Goal: Task Accomplishment & Management: Manage account settings

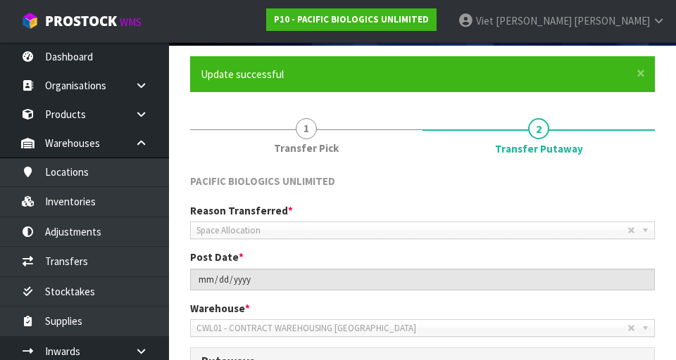
scroll to position [94, 0]
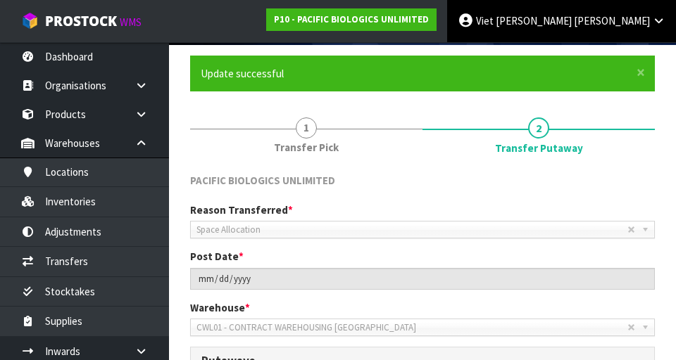
click at [646, 32] on link "Viet [PERSON_NAME]" at bounding box center [561, 21] width 229 height 42
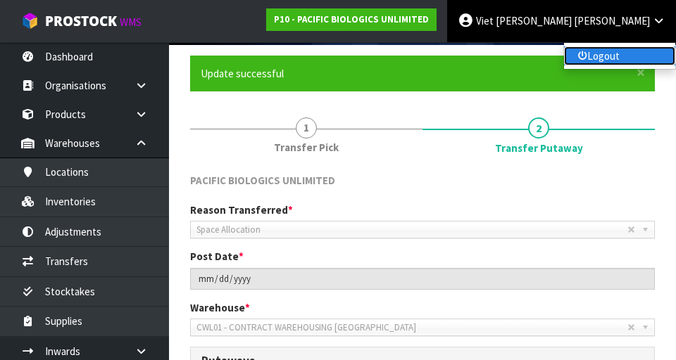
click at [631, 49] on link "Logout" at bounding box center [619, 55] width 111 height 19
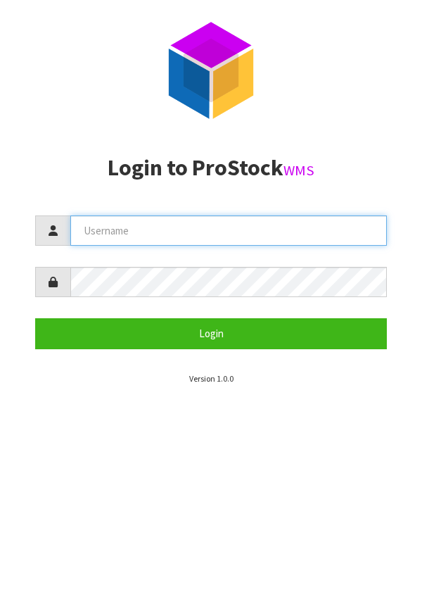
click at [200, 225] on input "text" at bounding box center [228, 230] width 317 height 30
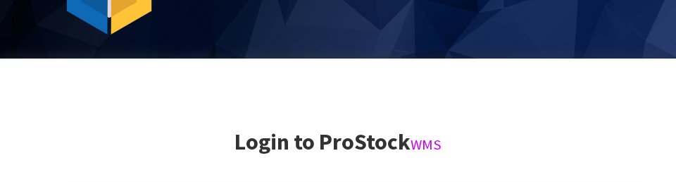
scroll to position [301, 0]
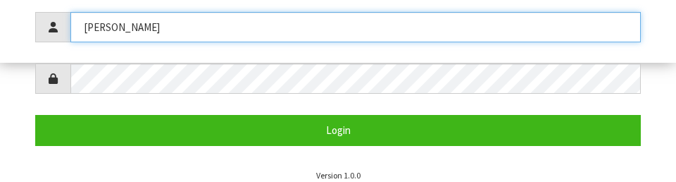
type input "[PERSON_NAME]"
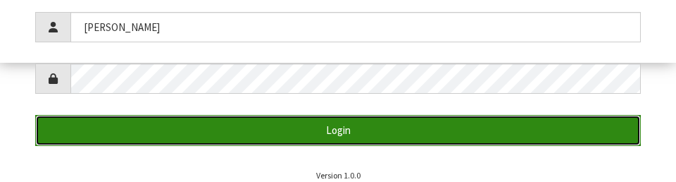
click at [567, 125] on button "Login" at bounding box center [337, 130] width 605 height 30
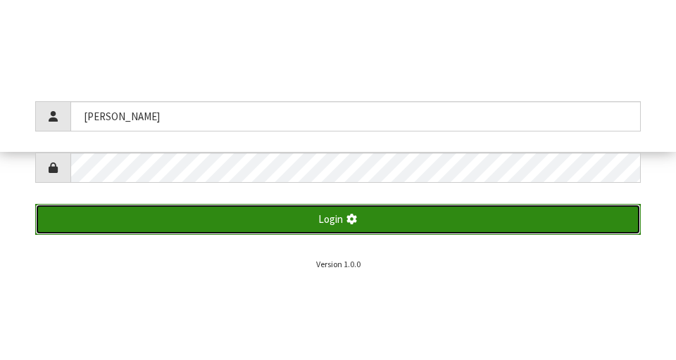
scroll to position [360, 0]
